Goal: Check status: Check status

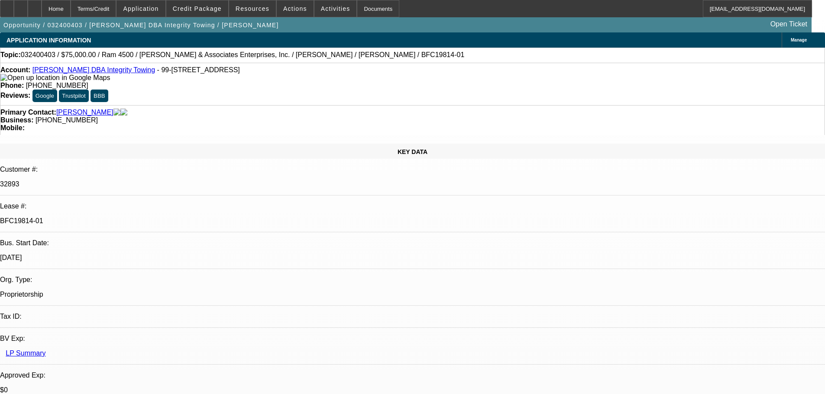
select select "0"
select select "6"
select select "0"
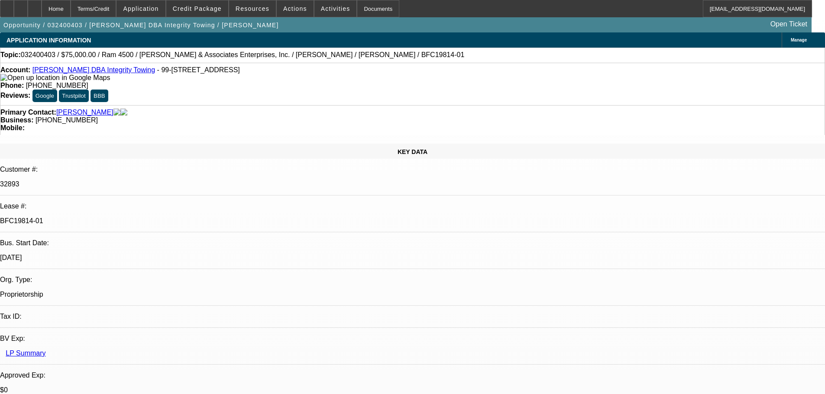
select select "0"
select select "6"
select select "0"
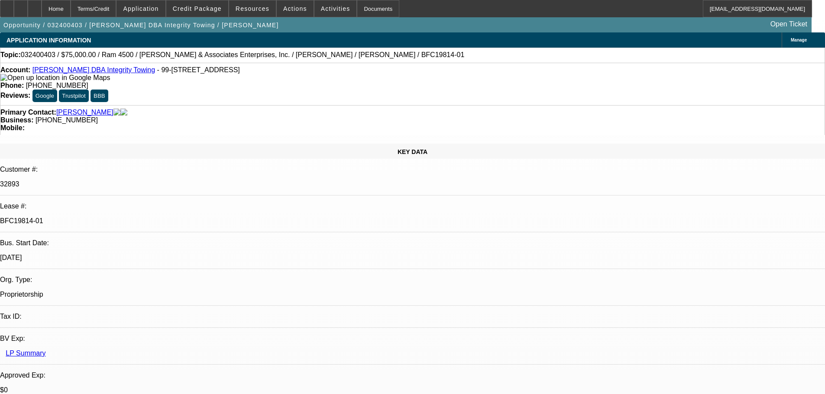
select select "0"
select select "6"
select select "0.1"
select select "0"
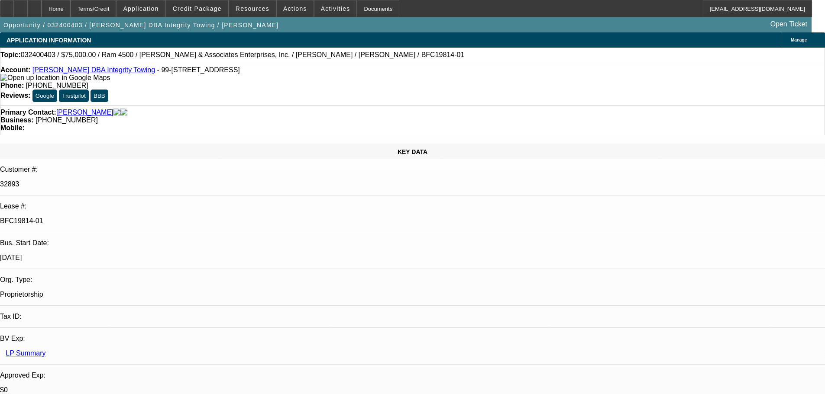
select select "6"
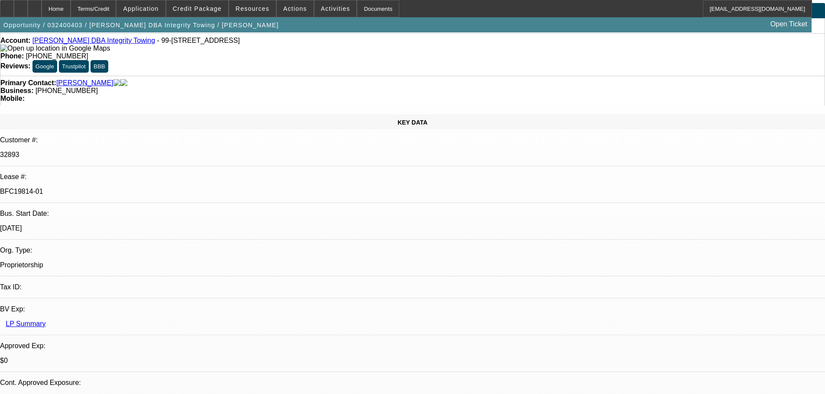
scroll to position [87, 0]
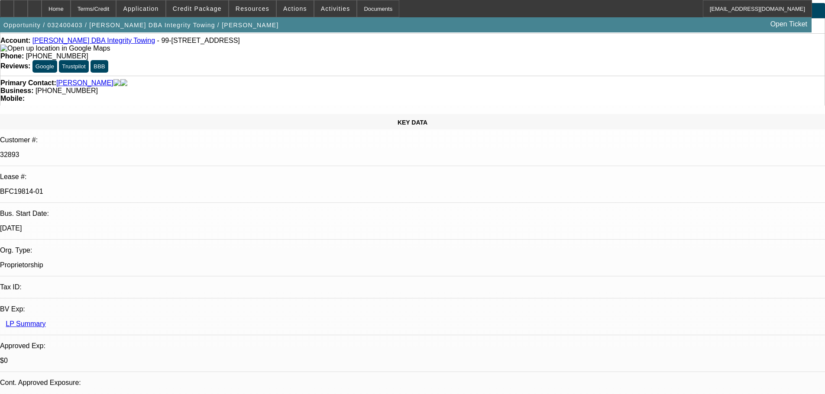
scroll to position [173, 0]
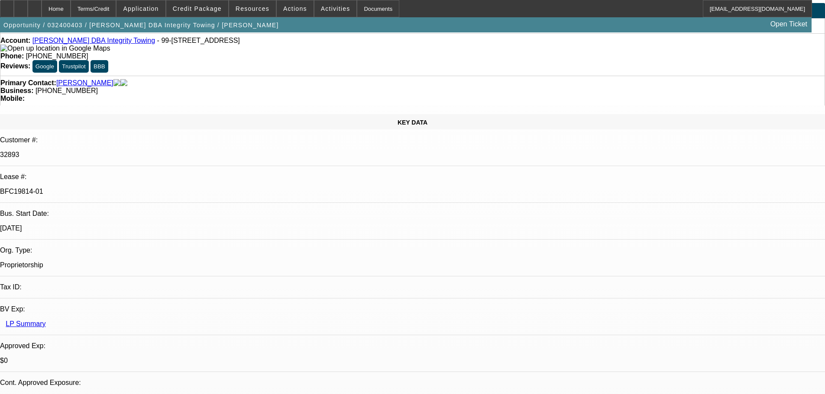
scroll to position [303, 0]
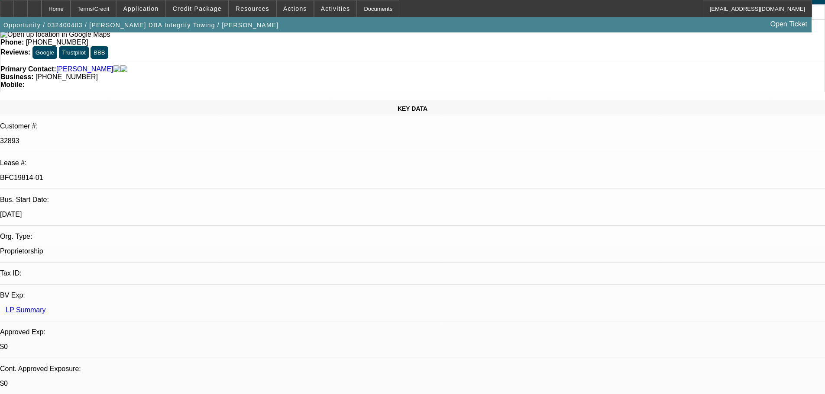
scroll to position [75, 0]
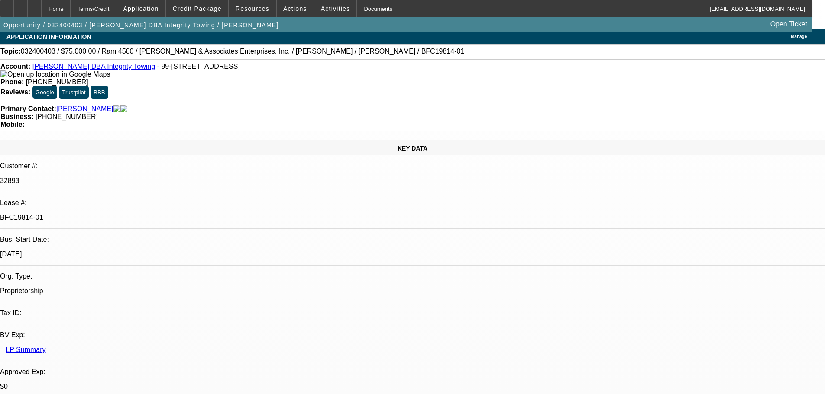
scroll to position [0, 0]
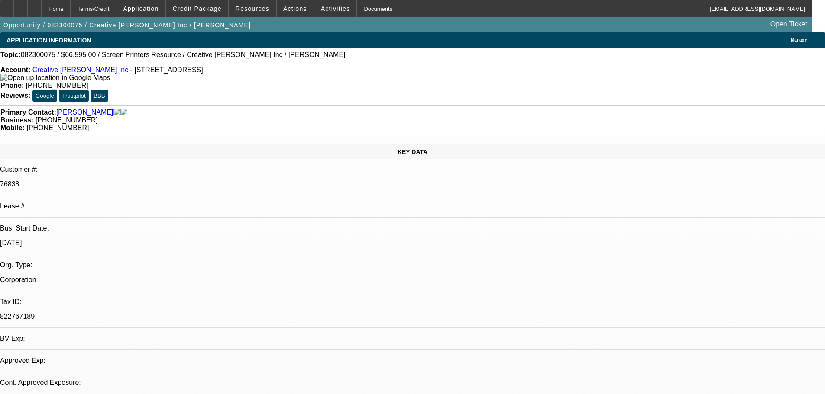
select select "0"
select select "2"
select select "0.1"
select select "4"
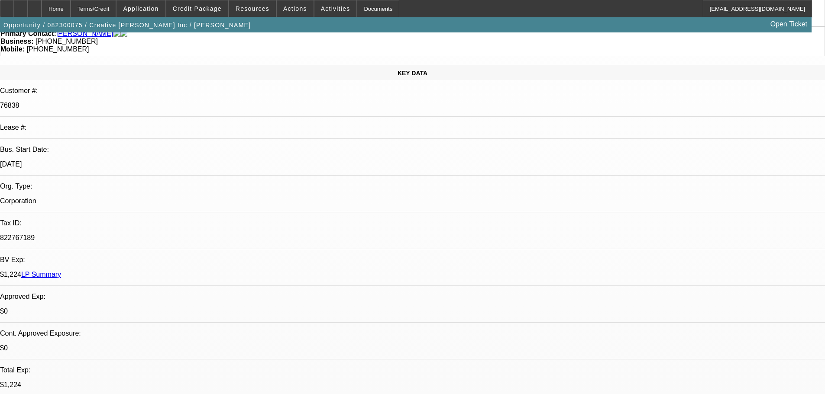
scroll to position [378, 0]
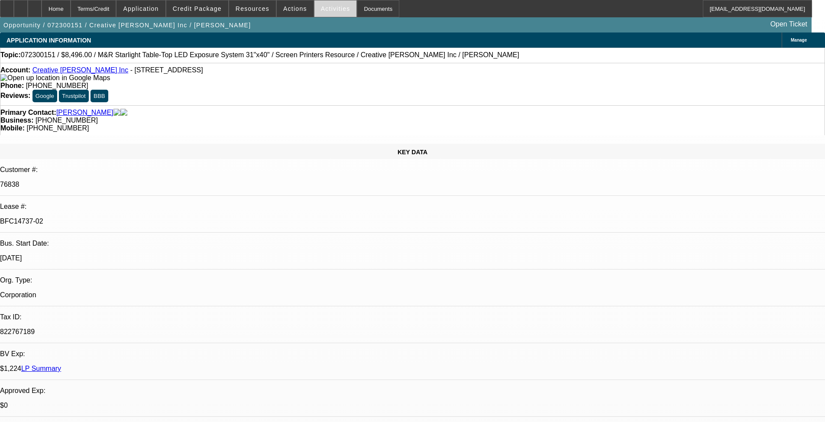
select select "0"
select select "2"
select select "0.1"
select select "4"
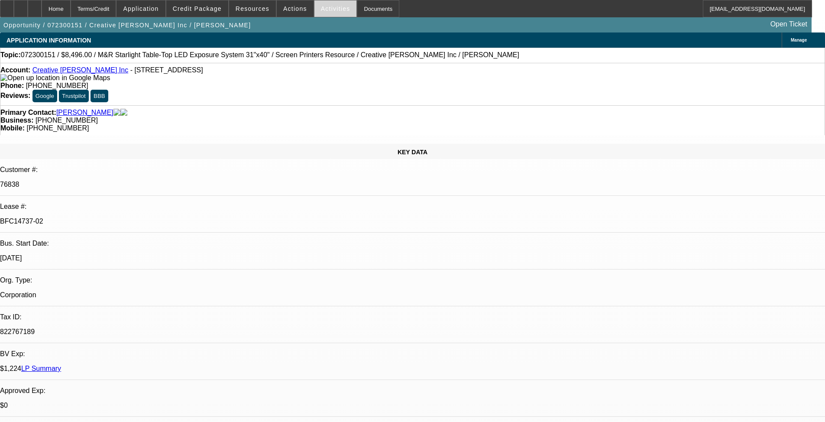
select select "0"
select select "0.1"
select select "4"
select select "0"
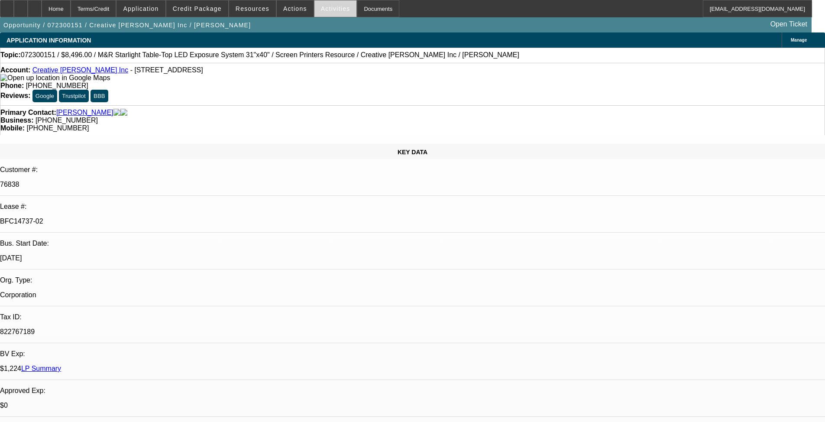
select select "0"
select select "0.1"
select select "4"
select select "0"
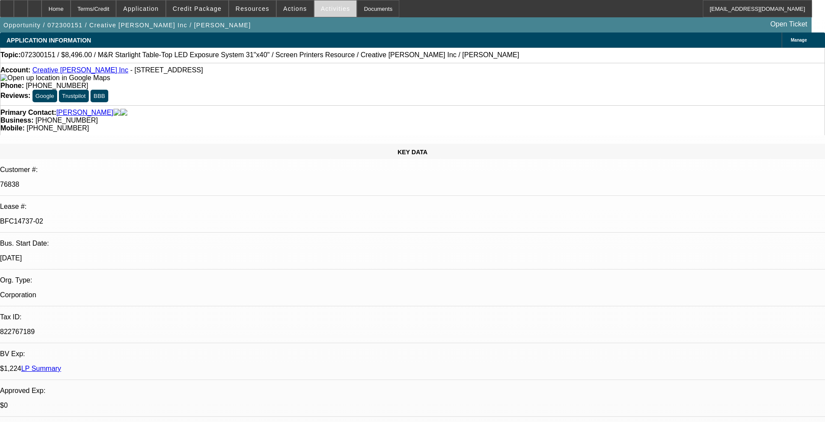
select select "0.1"
select select "4"
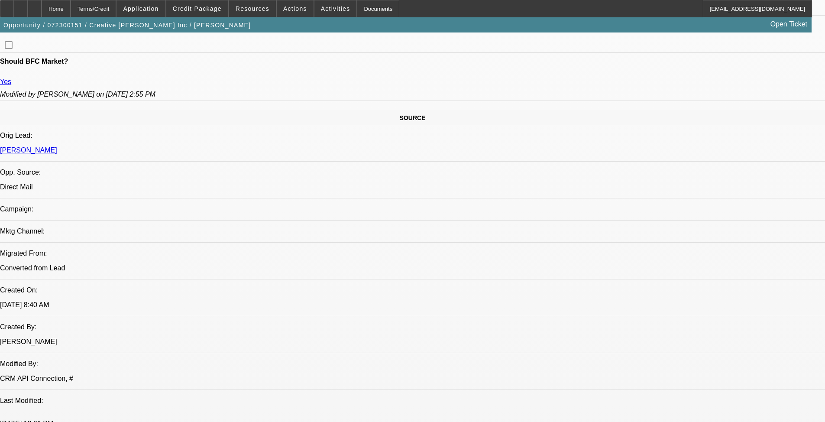
scroll to position [390, 0]
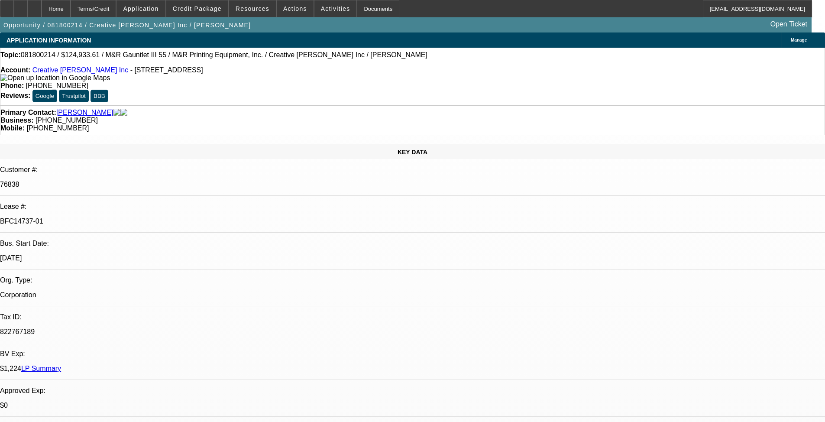
select select "0"
select select "2"
select select "0"
select select "3"
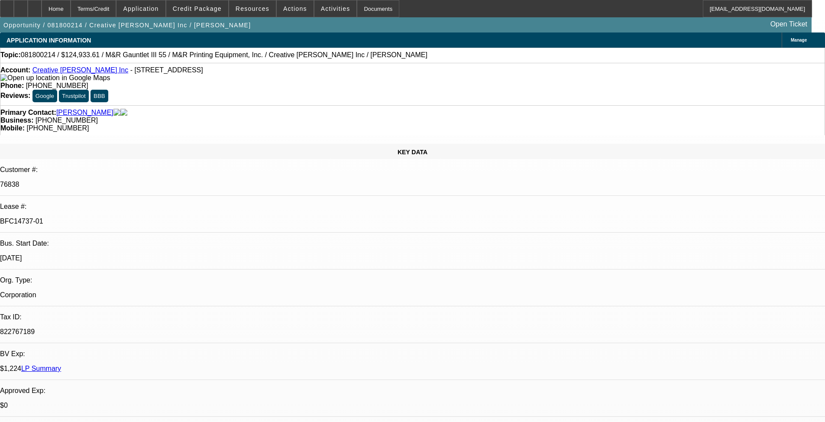
select select "0"
select select "2"
select select "0"
select select "3"
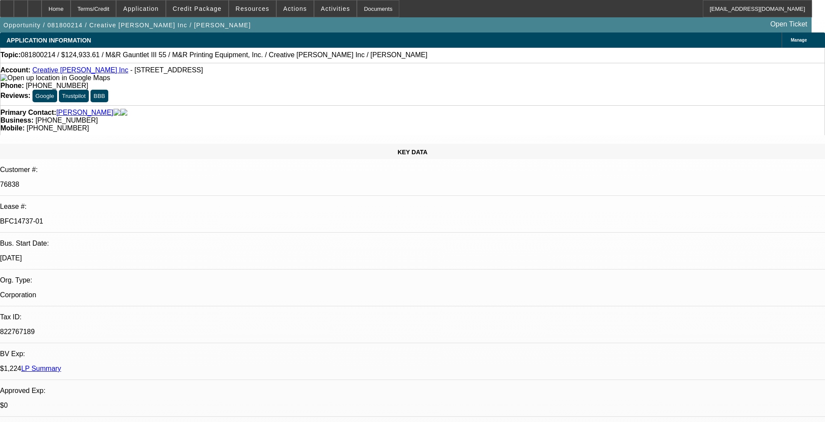
select select "0"
select select "2"
select select "0"
select select "3"
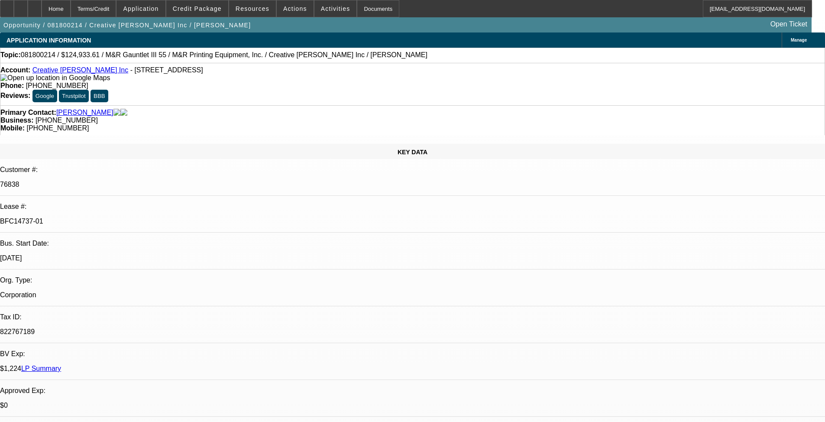
select select "0"
select select "2"
select select "0"
select select "3"
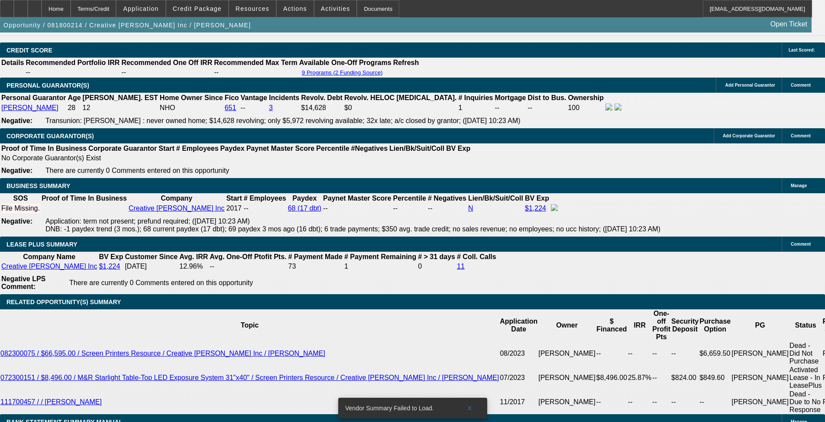
scroll to position [1301, 0]
